Goal: Find specific page/section: Find specific page/section

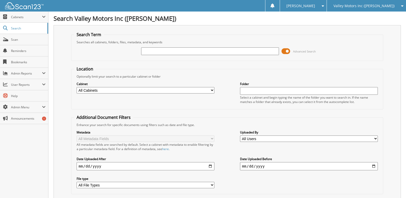
click at [227, 52] on input "text" at bounding box center [210, 51] width 138 height 8
type input "dr logging"
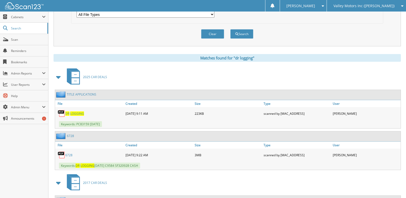
scroll to position [179, 0]
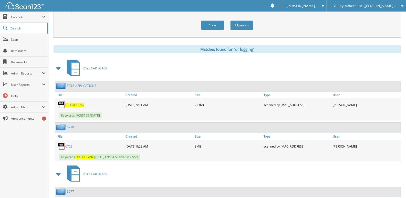
click at [72, 128] on link "6728" at bounding box center [70, 127] width 7 height 4
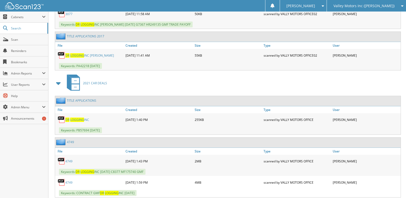
scroll to position [487, 0]
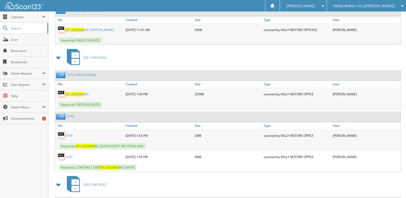
click at [68, 156] on link "4749" at bounding box center [68, 157] width 7 height 4
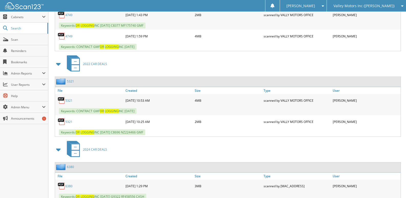
scroll to position [615, 0]
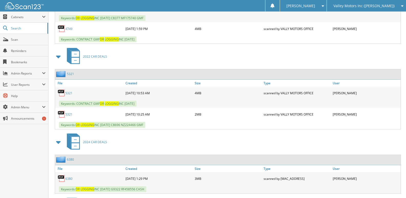
click at [67, 93] on link "5321" at bounding box center [68, 93] width 7 height 4
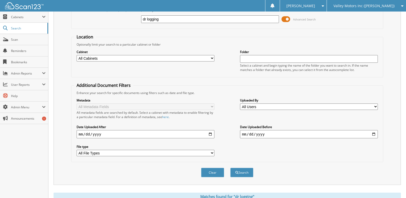
scroll to position [0, 0]
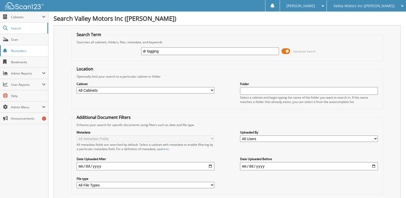
drag, startPoint x: 199, startPoint y: 52, endPoint x: 24, endPoint y: 52, distance: 174.8
type input "[PERSON_NAME]"
drag, startPoint x: 179, startPoint y: 51, endPoint x: 17, endPoint y: 50, distance: 162.0
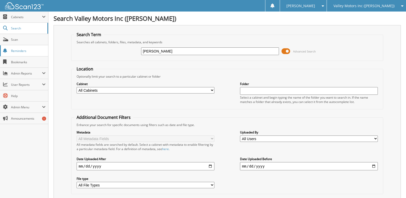
click at [371, 5] on span "Valley Motors Inc ([PERSON_NAME])" at bounding box center [364, 5] width 61 height 3
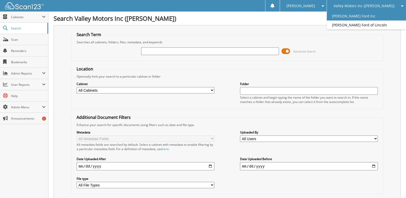
click at [364, 15] on link "[PERSON_NAME] Ford Inc" at bounding box center [366, 16] width 79 height 9
